Goal: Information Seeking & Learning: Learn about a topic

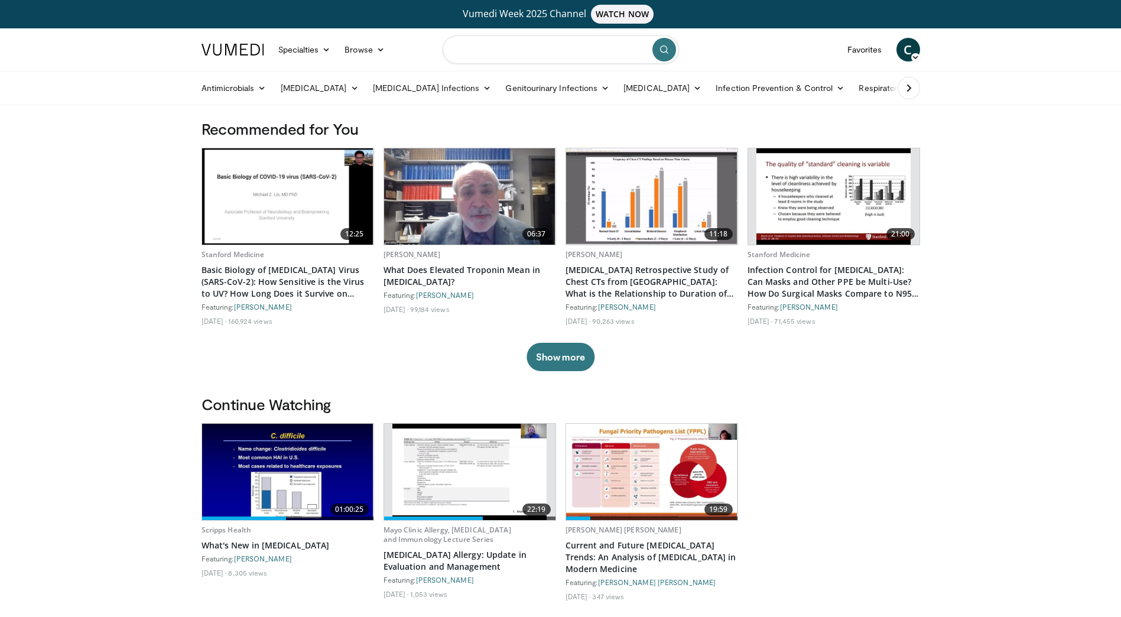
click at [485, 47] on input "Search topics, interventions" at bounding box center [561, 49] width 236 height 28
type input "**********"
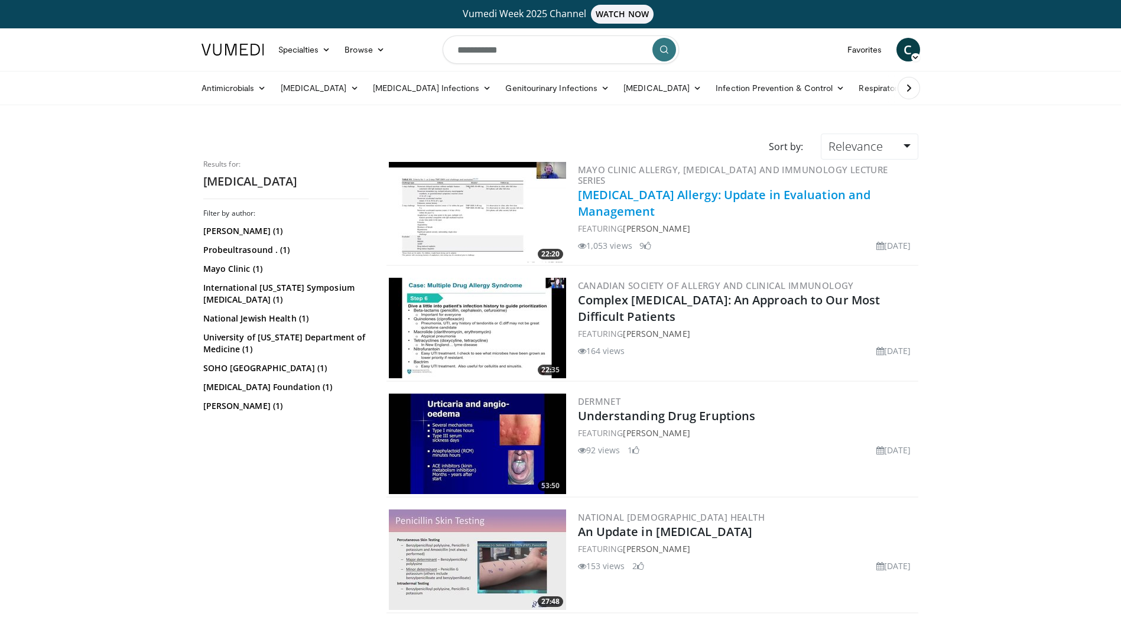
click at [617, 187] on link "[MEDICAL_DATA] Allergy: Update in Evaluation and Management" at bounding box center [724, 203] width 293 height 33
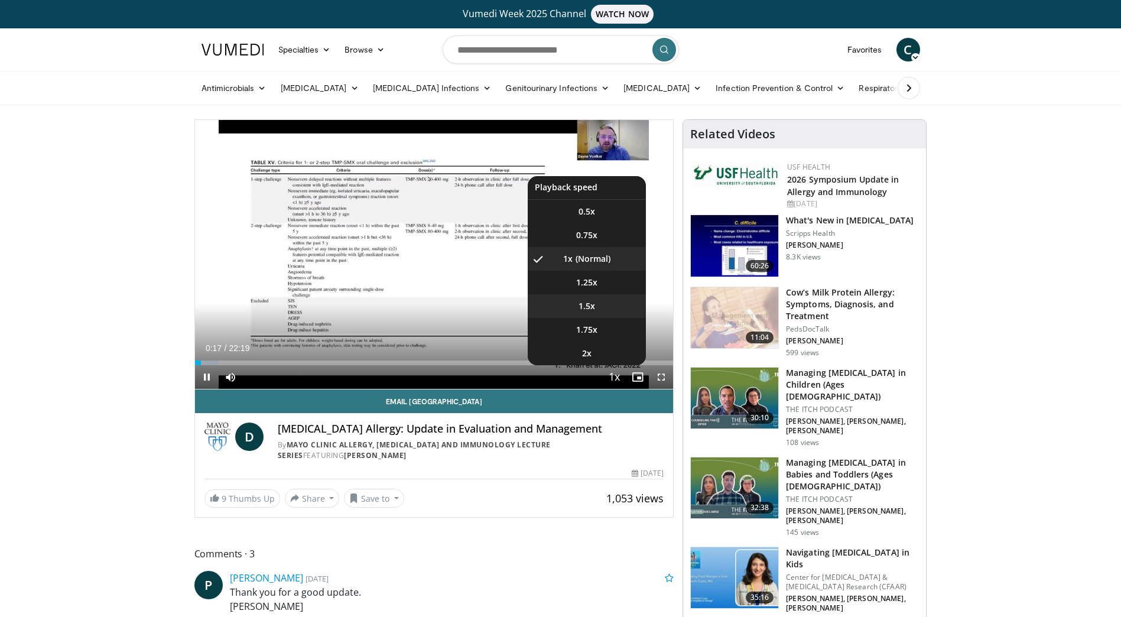
click at [595, 297] on li "1.5x" at bounding box center [587, 306] width 118 height 24
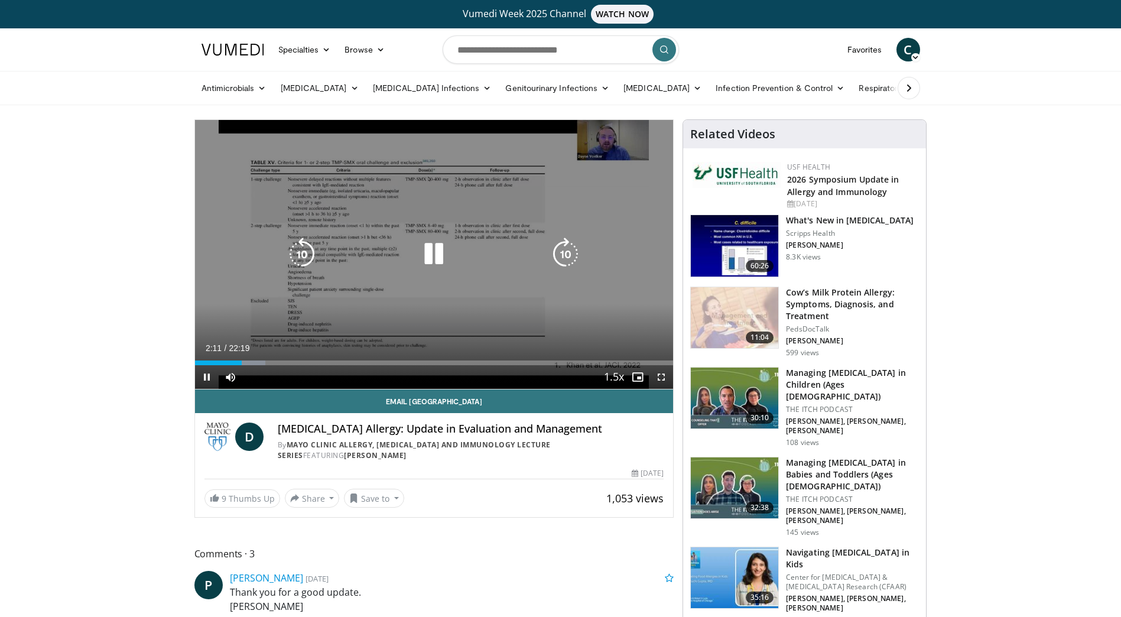
click at [306, 242] on icon "Video Player" at bounding box center [301, 254] width 33 height 33
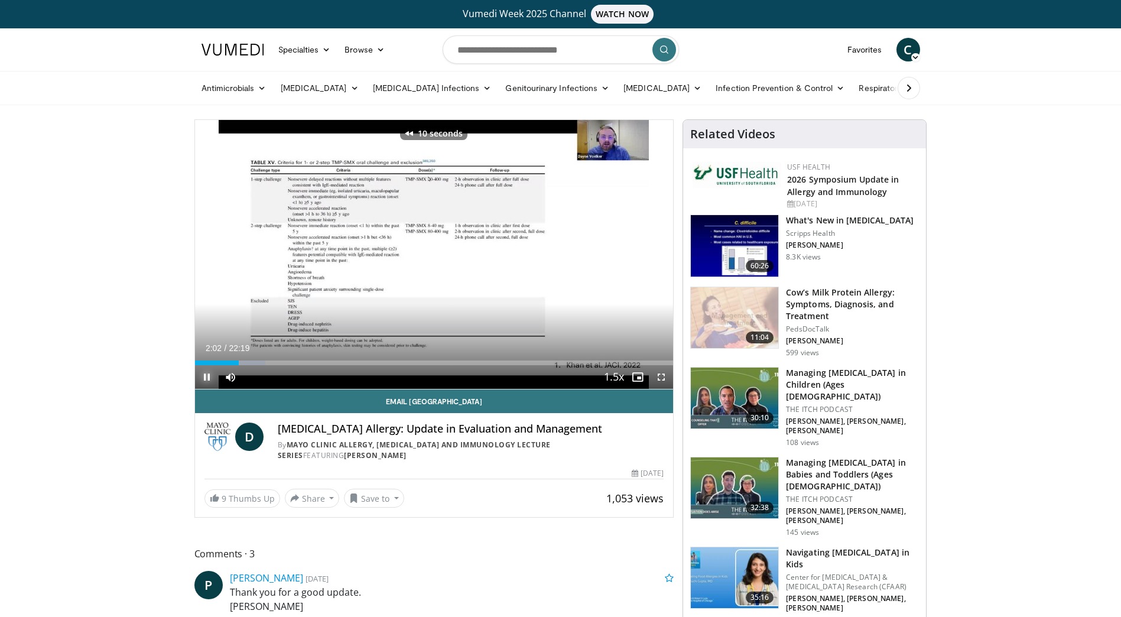
click at [204, 375] on span "Video Player" at bounding box center [207, 377] width 24 height 24
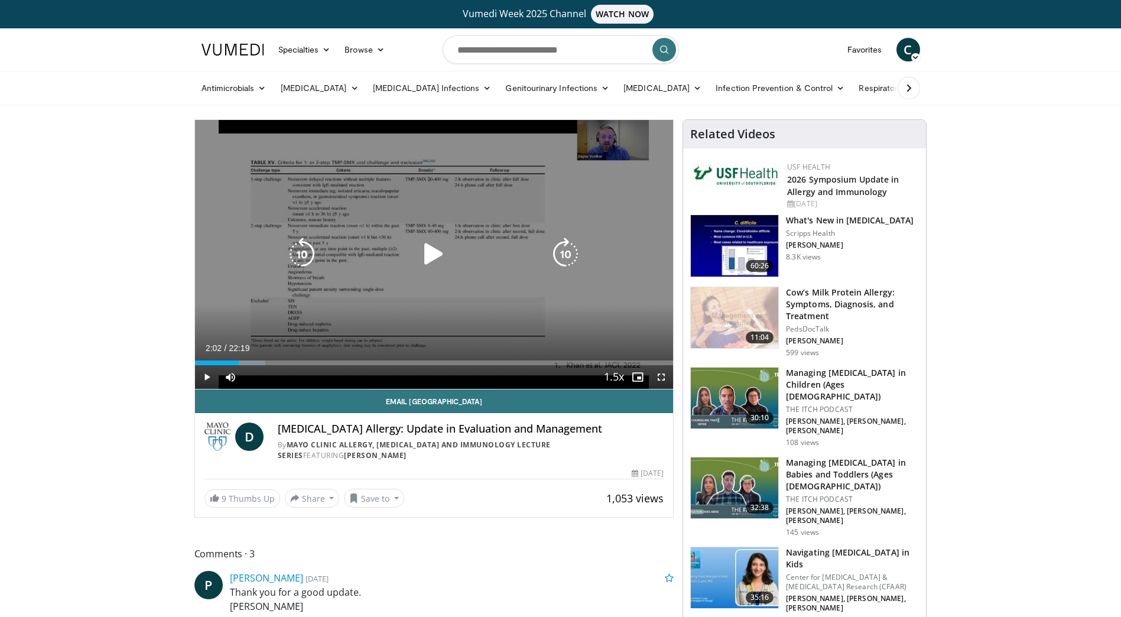
click at [330, 269] on div "10 seconds Tap to unmute" at bounding box center [434, 254] width 479 height 269
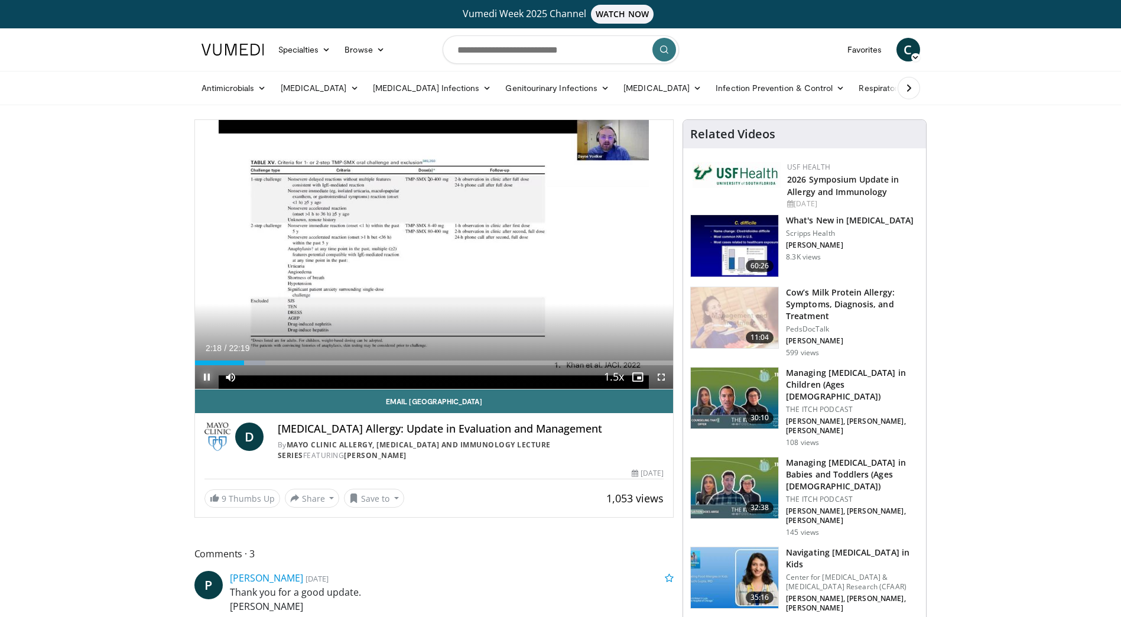
click at [205, 377] on video-js "**********" at bounding box center [434, 254] width 479 height 269
click at [205, 377] on span "Video Player" at bounding box center [207, 377] width 24 height 24
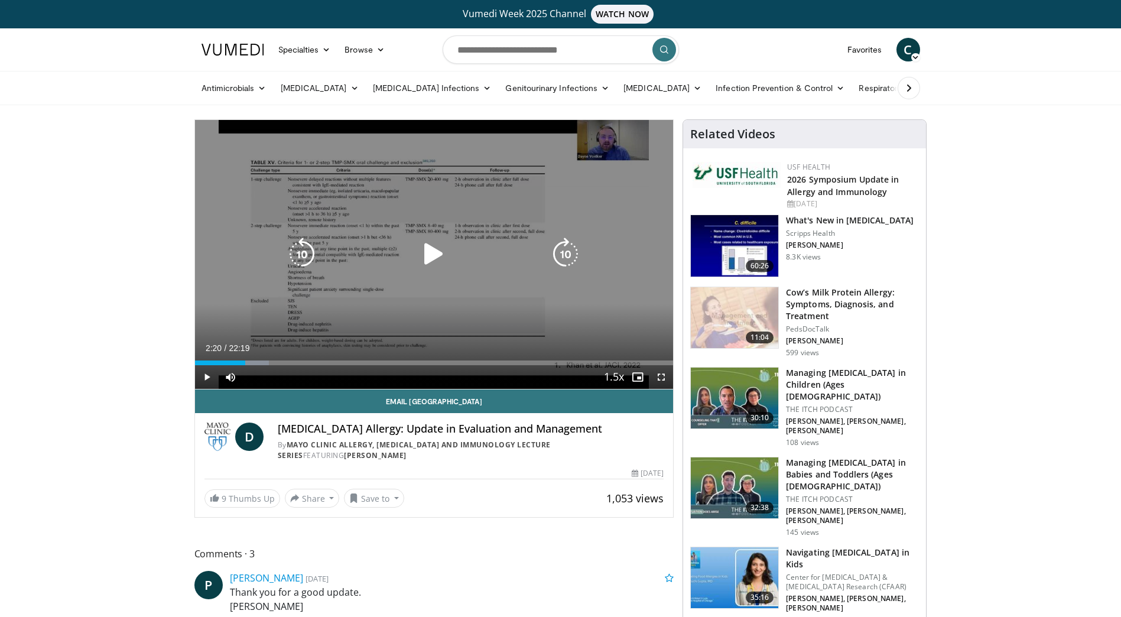
click at [340, 301] on div "10 seconds Tap to unmute" at bounding box center [434, 254] width 479 height 269
click at [307, 259] on icon "Video Player" at bounding box center [301, 254] width 33 height 33
click at [336, 301] on div "10 seconds Tap to unmute" at bounding box center [434, 254] width 479 height 269
click at [428, 255] on icon "Video Player" at bounding box center [433, 254] width 33 height 33
click at [436, 255] on icon "Video Player" at bounding box center [433, 254] width 33 height 33
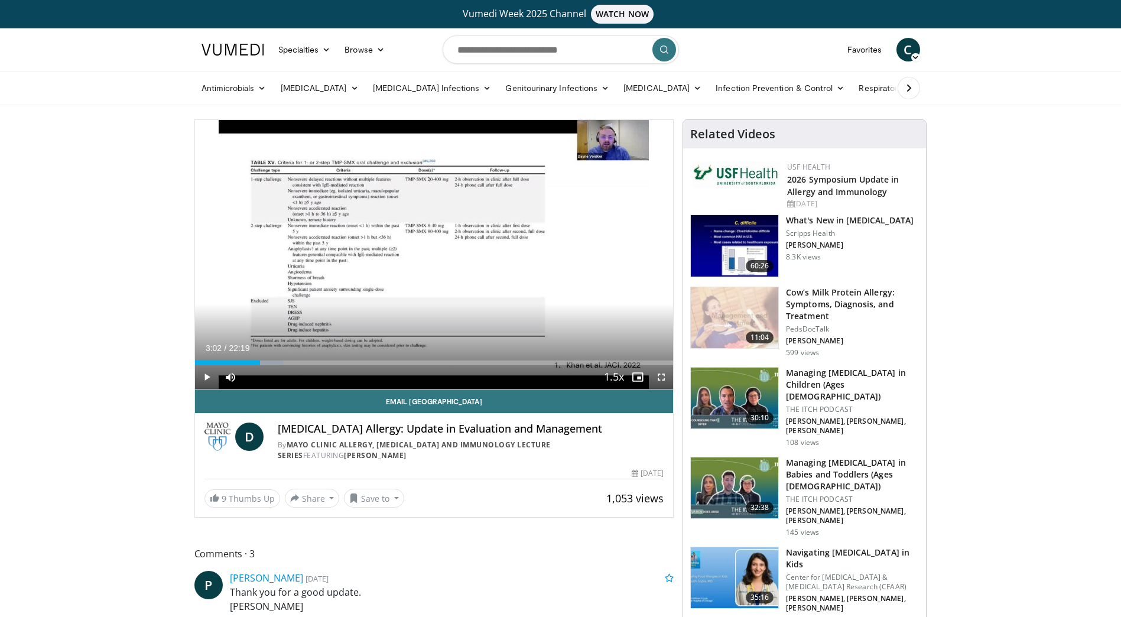
click at [436, 255] on div "10 seconds Tap to unmute" at bounding box center [434, 254] width 479 height 269
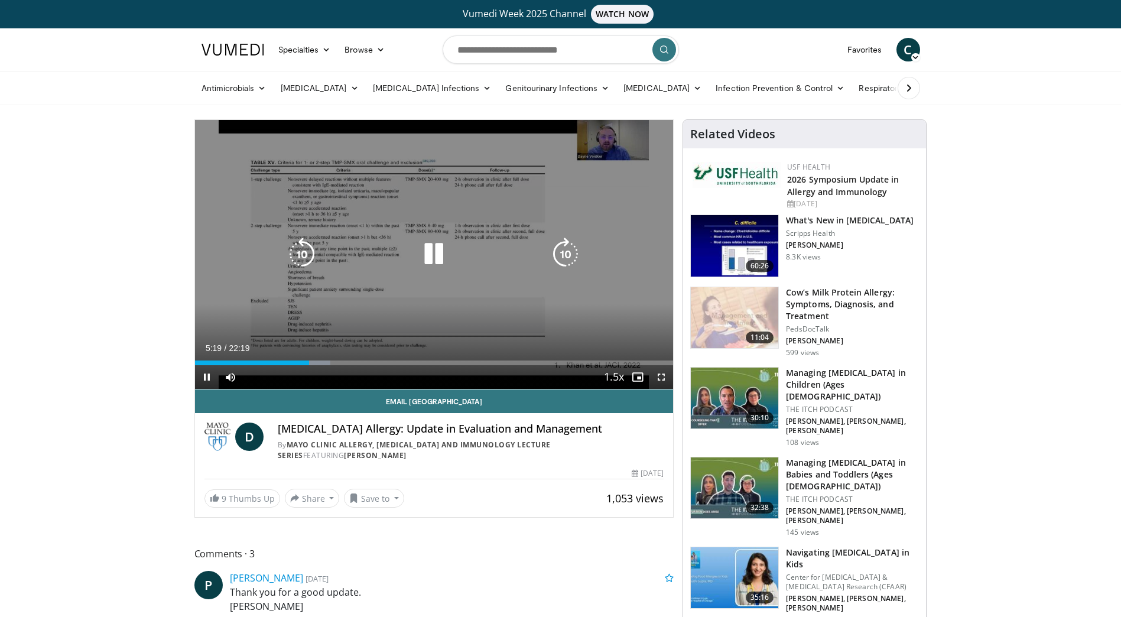
click at [296, 255] on icon "Video Player" at bounding box center [301, 254] width 33 height 33
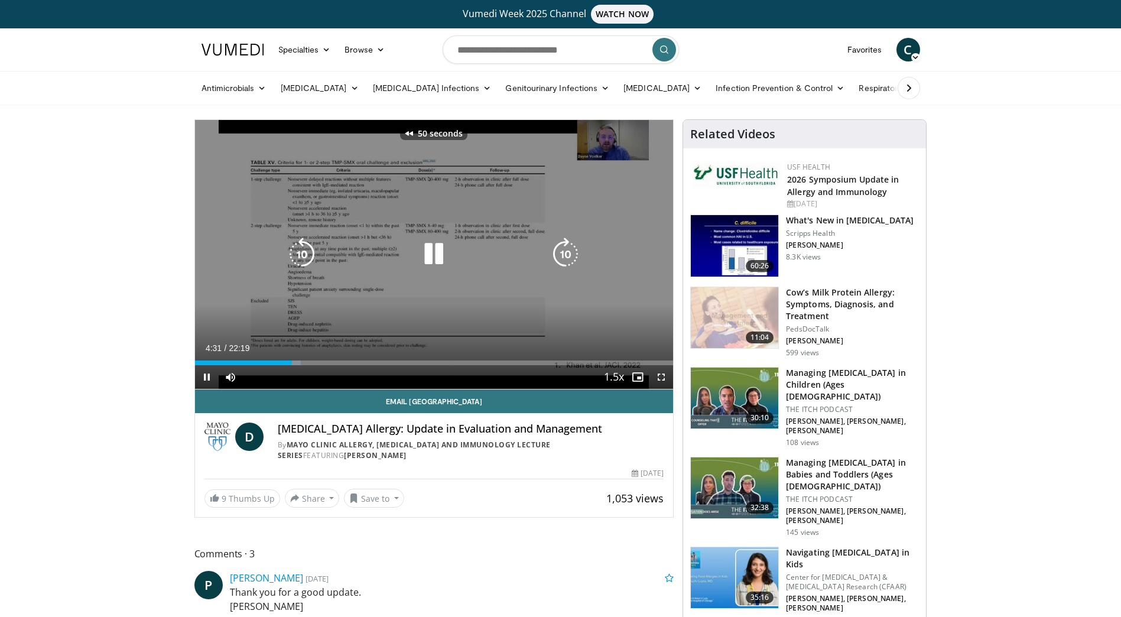
click at [296, 255] on icon "Video Player" at bounding box center [301, 254] width 33 height 33
click at [442, 247] on icon "Video Player" at bounding box center [433, 254] width 33 height 33
drag, startPoint x: 306, startPoint y: 258, endPoint x: 324, endPoint y: 281, distance: 29.4
click at [305, 258] on icon "Video Player" at bounding box center [301, 254] width 33 height 33
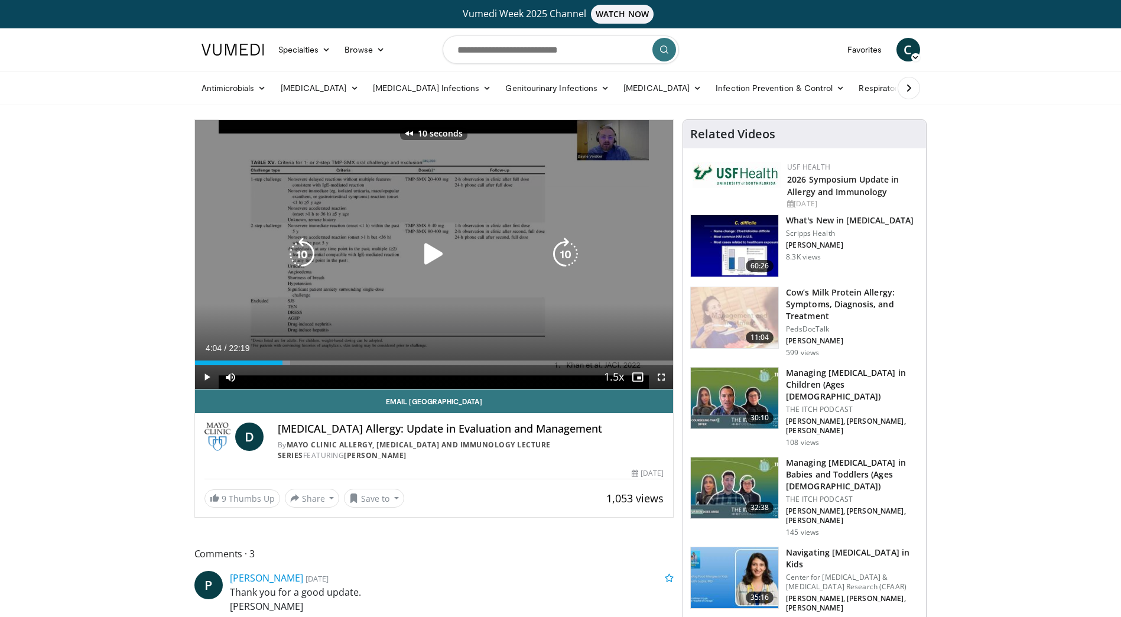
click at [329, 285] on div "10 seconds Tap to unmute" at bounding box center [434, 254] width 479 height 269
click at [333, 303] on div "10 seconds Tap to unmute" at bounding box center [434, 254] width 479 height 269
click at [419, 262] on icon "Video Player" at bounding box center [433, 254] width 33 height 33
click at [303, 256] on icon "Video Player" at bounding box center [301, 254] width 33 height 33
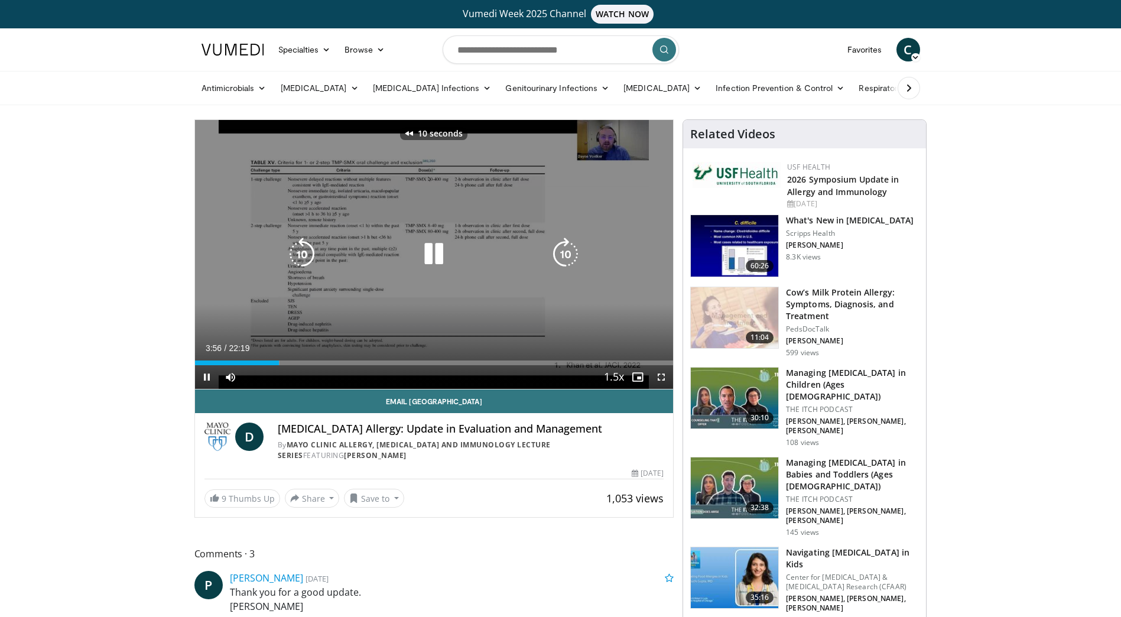
click at [303, 256] on icon "Video Player" at bounding box center [301, 254] width 33 height 33
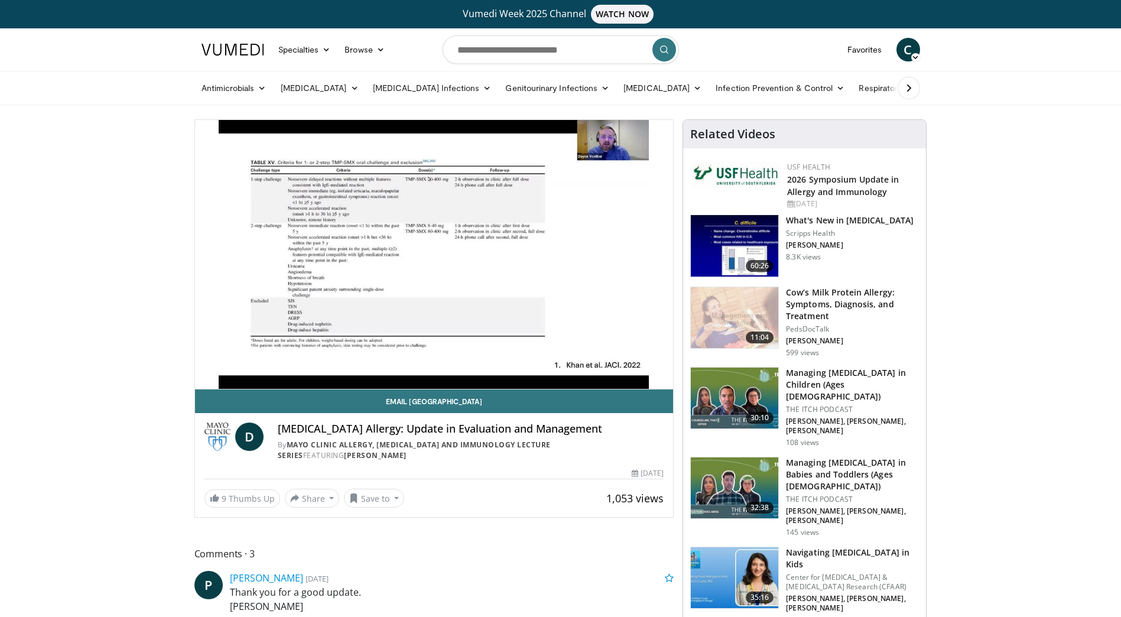
click at [437, 256] on div "30 seconds Tap to unmute" at bounding box center [434, 254] width 479 height 269
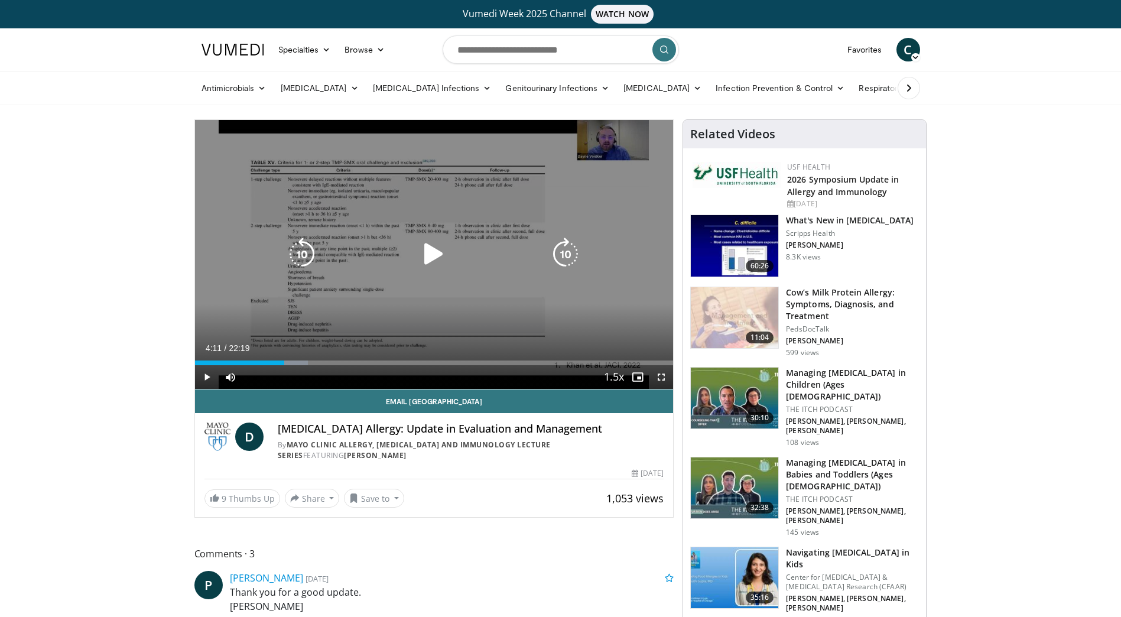
click at [431, 256] on icon "Video Player" at bounding box center [433, 254] width 33 height 33
click at [421, 252] on icon "Video Player" at bounding box center [433, 254] width 33 height 33
click at [566, 256] on icon "Video Player" at bounding box center [565, 254] width 33 height 33
click at [564, 250] on icon "Video Player" at bounding box center [565, 254] width 33 height 33
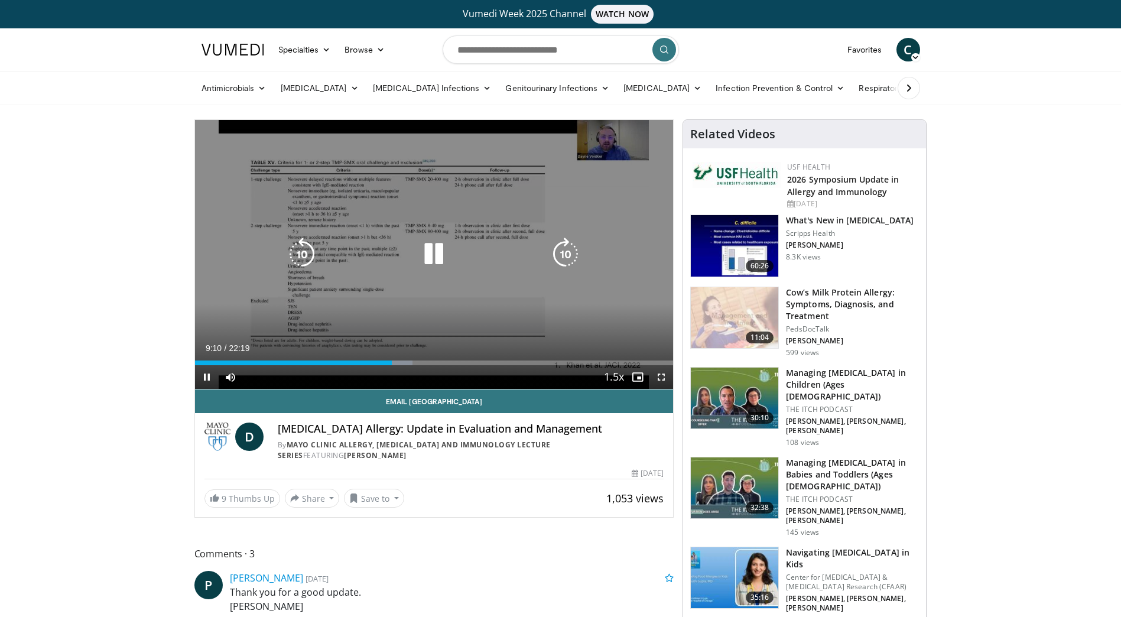
click at [408, 252] on div "Video Player" at bounding box center [433, 254] width 287 height 24
drag, startPoint x: 437, startPoint y: 252, endPoint x: 429, endPoint y: 254, distance: 8.4
click at [437, 253] on icon "Video Player" at bounding box center [433, 254] width 33 height 33
click at [439, 201] on div "10 seconds Tap to unmute" at bounding box center [434, 254] width 479 height 269
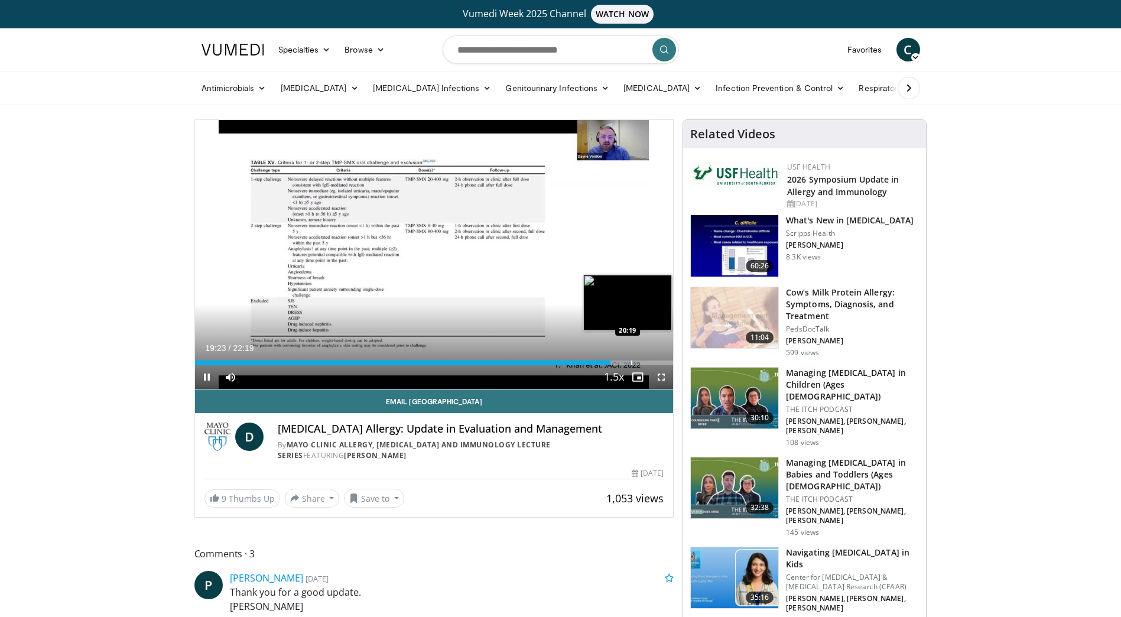
click at [631, 361] on div "Progress Bar" at bounding box center [631, 363] width 1 height 5
click at [639, 362] on div "Progress Bar" at bounding box center [639, 363] width 1 height 5
click at [645, 362] on div "Progress Bar" at bounding box center [644, 363] width 1 height 5
click at [656, 362] on div "Progress Bar" at bounding box center [656, 363] width 1 height 5
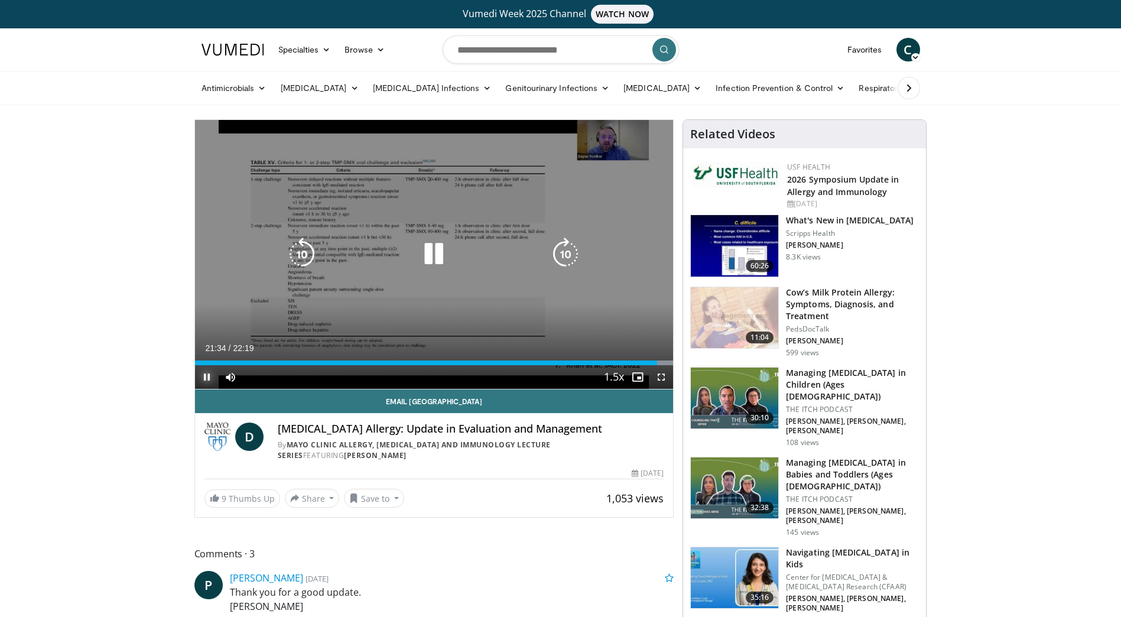
click at [209, 380] on span "Video Player" at bounding box center [207, 377] width 24 height 24
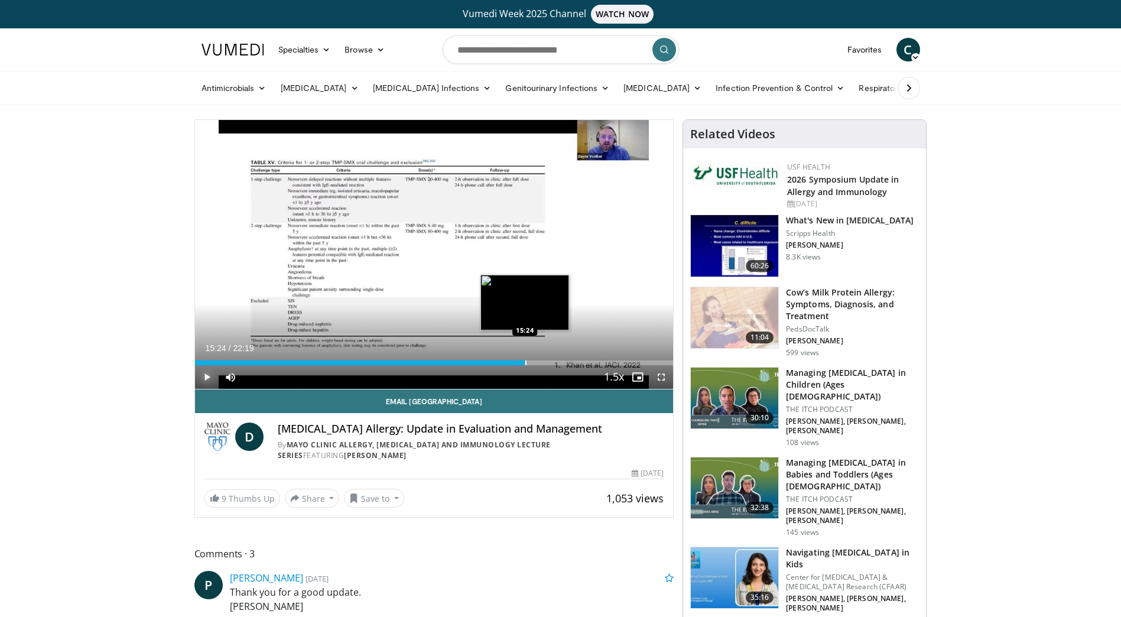
drag, startPoint x: 554, startPoint y: 364, endPoint x: 525, endPoint y: 355, distance: 30.3
click at [525, 355] on div "Loaded : 69.63% 15:25 15:24" at bounding box center [434, 359] width 479 height 11
